Goal: Task Accomplishment & Management: Manage account settings

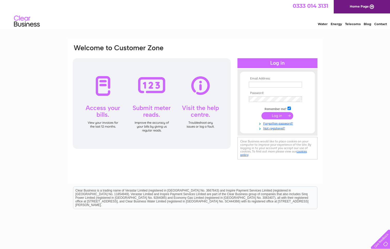
type input "accounts@grayfeedservices.co.uk"
click at [274, 117] on input "submit" at bounding box center [278, 115] width 32 height 7
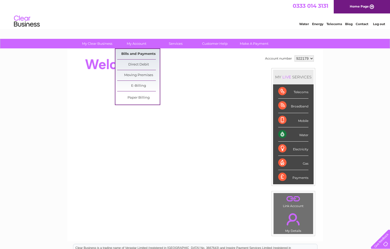
click at [142, 55] on link "Bills and Payments" at bounding box center [138, 54] width 43 height 10
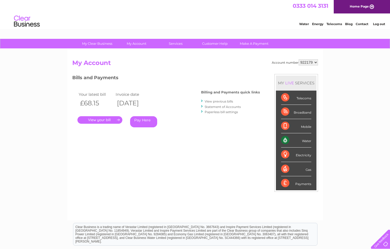
click at [108, 119] on link "." at bounding box center [100, 119] width 45 height 7
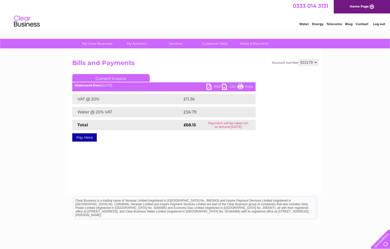
click at [213, 87] on link "PDF" at bounding box center [215, 86] width 16 height 7
click at [208, 88] on link "PDF" at bounding box center [215, 86] width 16 height 7
click at [212, 87] on link "PDF" at bounding box center [215, 86] width 16 height 7
